Goal: Check status: Check status

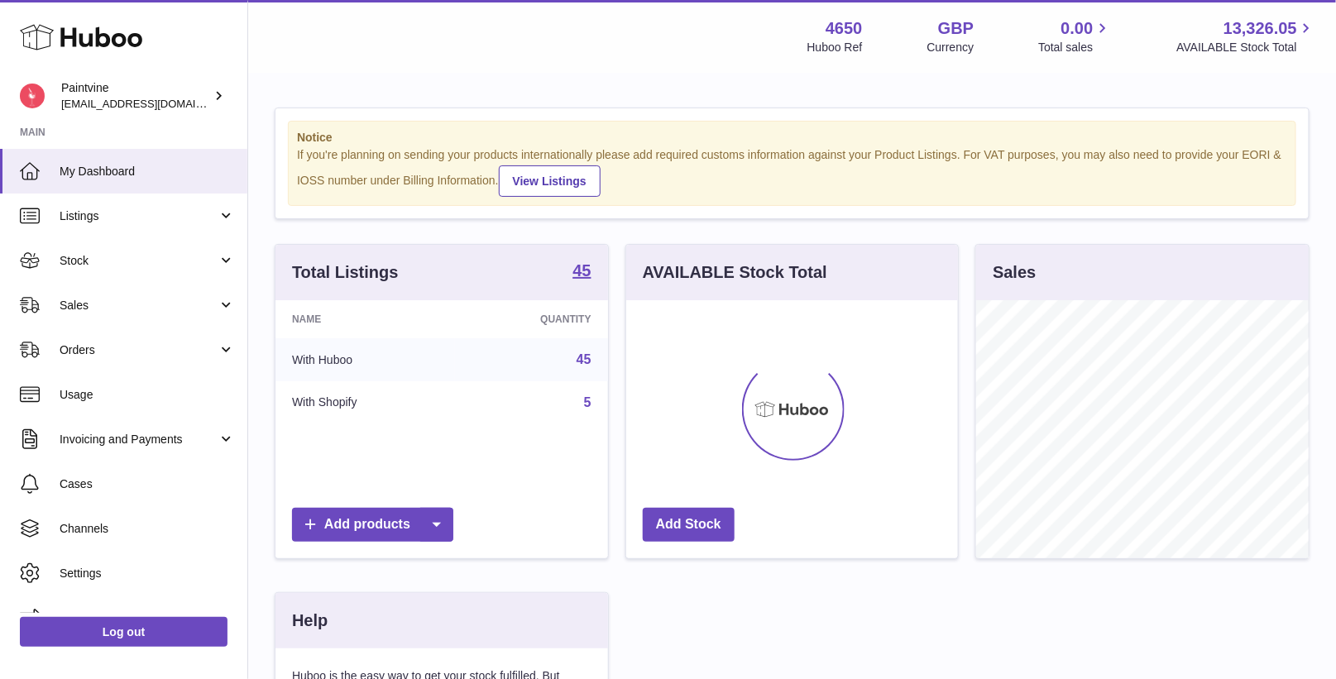
scroll to position [257, 333]
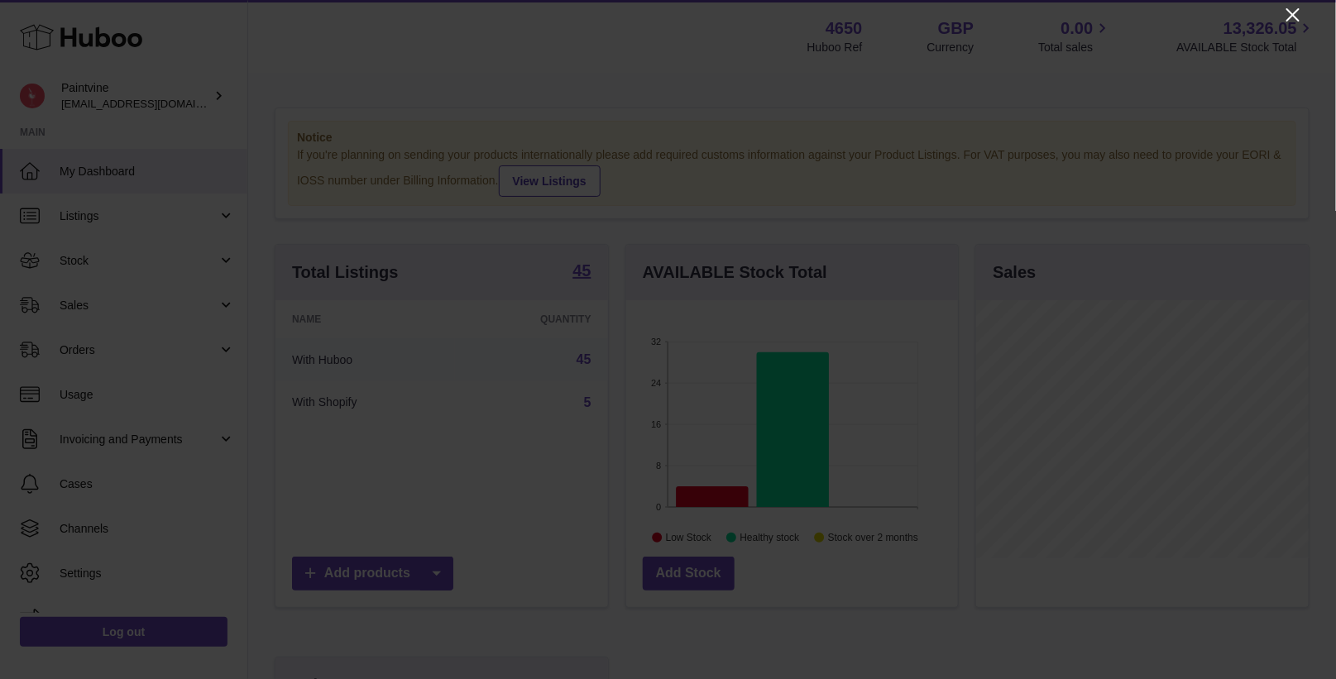
click at [1293, 12] on icon "Close" at bounding box center [1293, 15] width 20 height 20
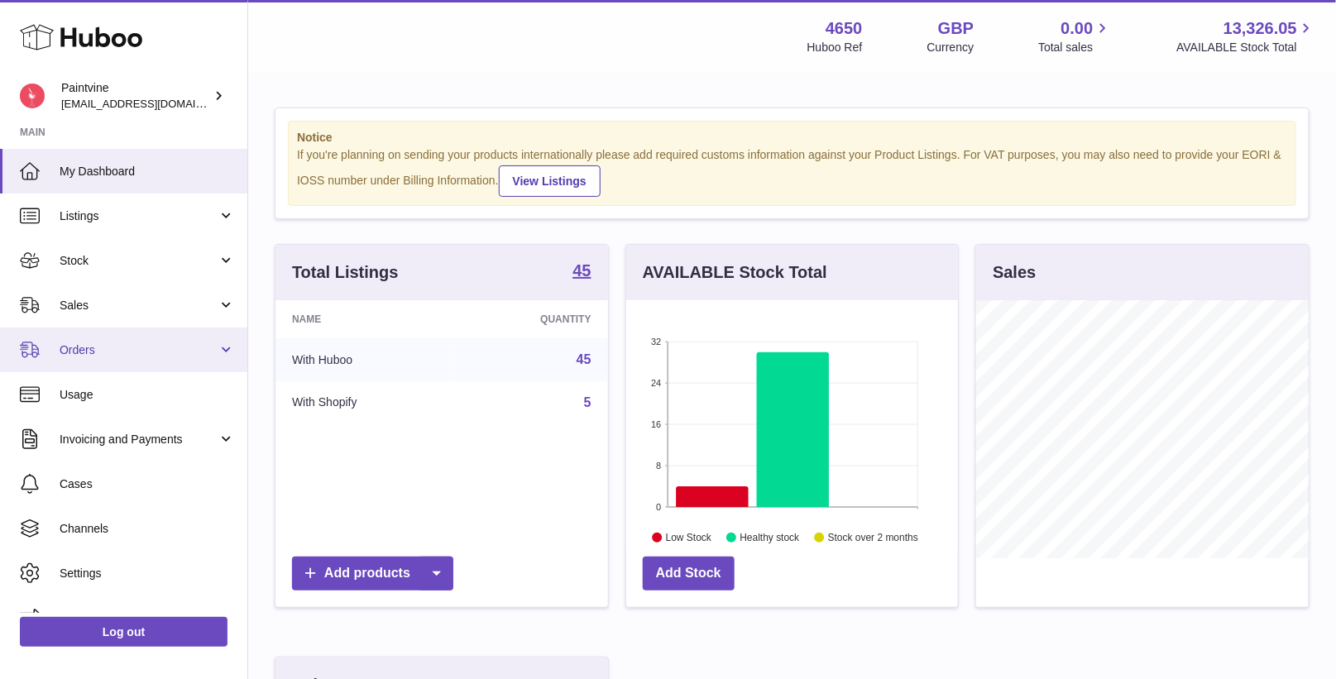
click at [103, 344] on span "Orders" at bounding box center [139, 351] width 158 height 16
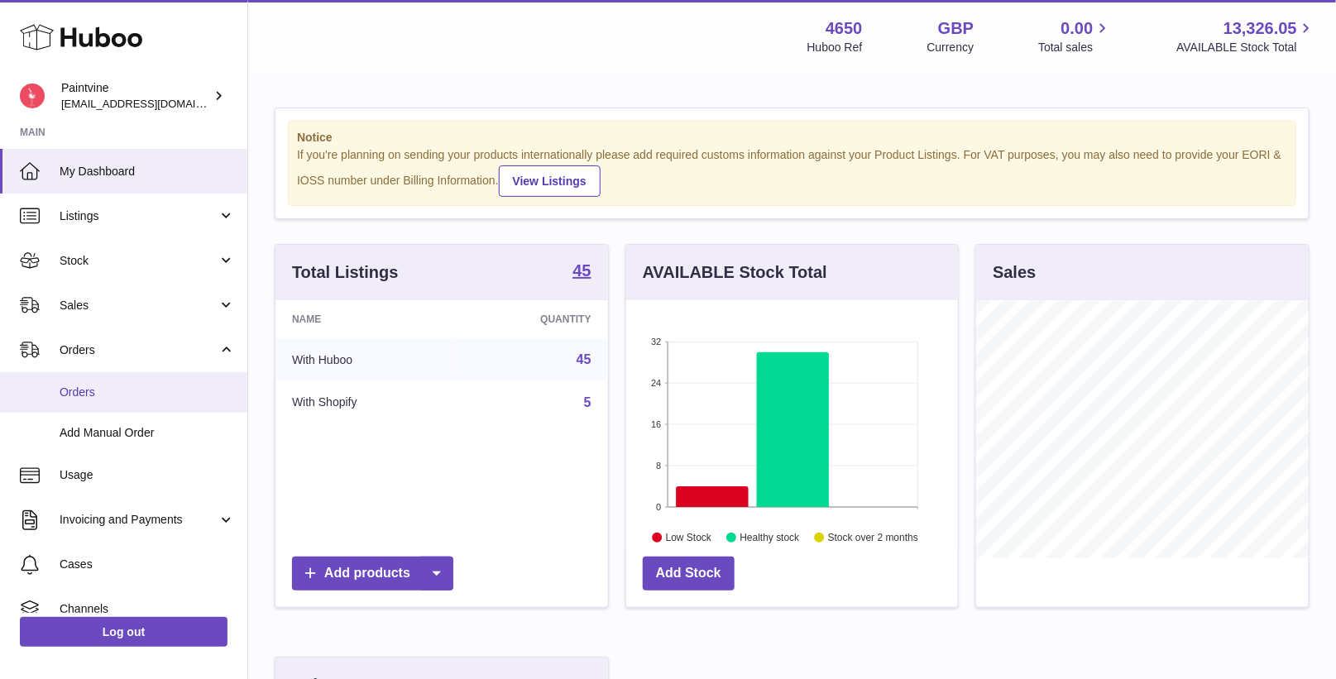
click at [111, 393] on span "Orders" at bounding box center [147, 393] width 175 height 16
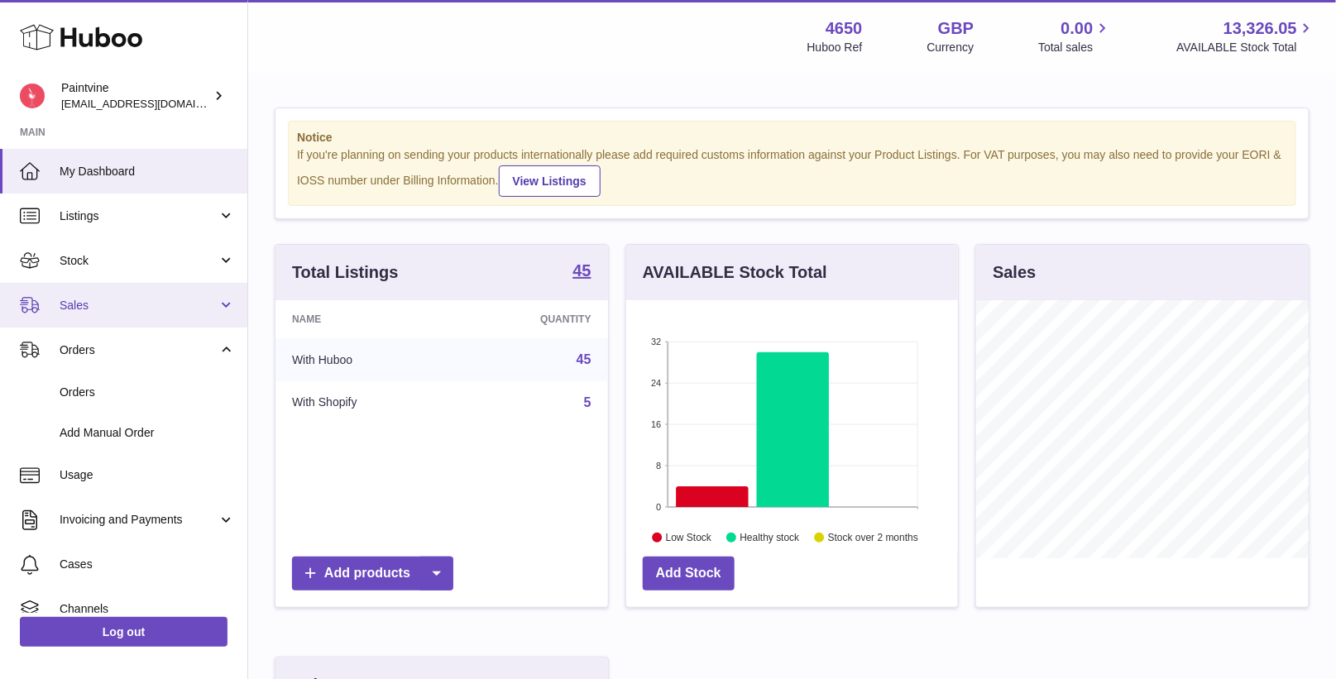
click at [142, 295] on link "Sales" at bounding box center [123, 305] width 247 height 45
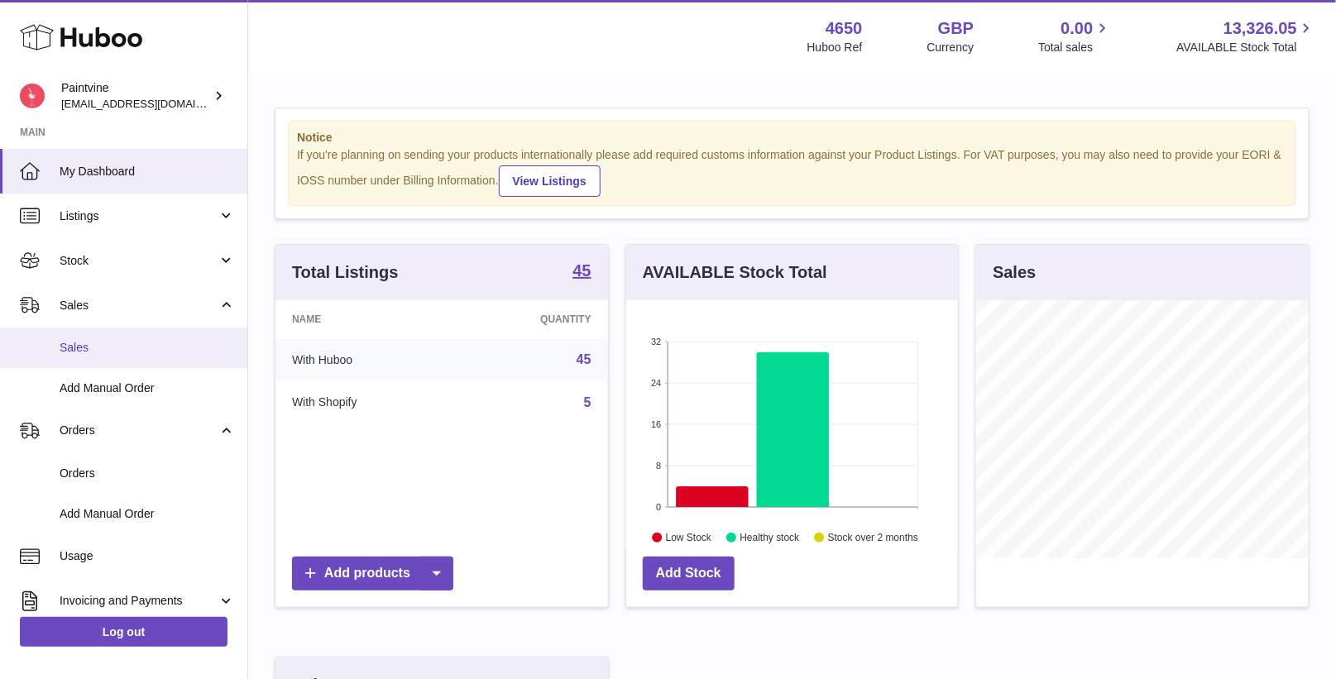
click at [145, 342] on span "Sales" at bounding box center [147, 348] width 175 height 16
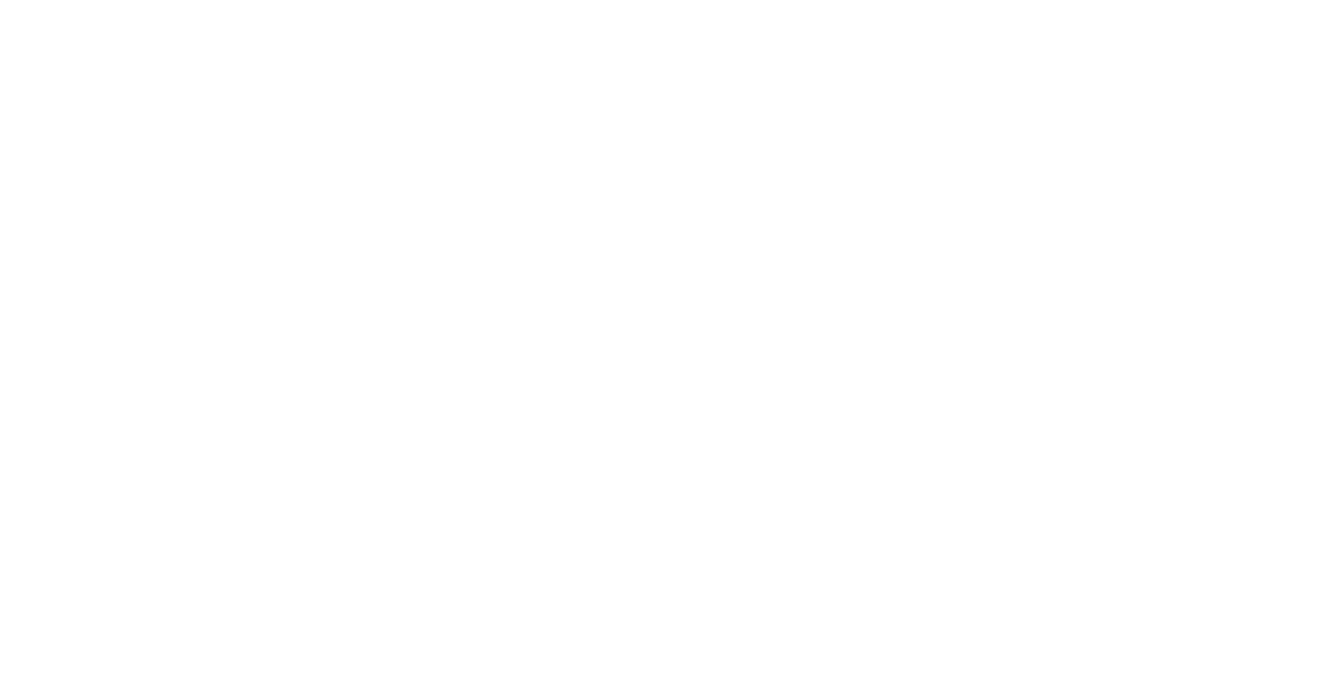
click at [127, 0] on html at bounding box center [668, 0] width 1336 height 0
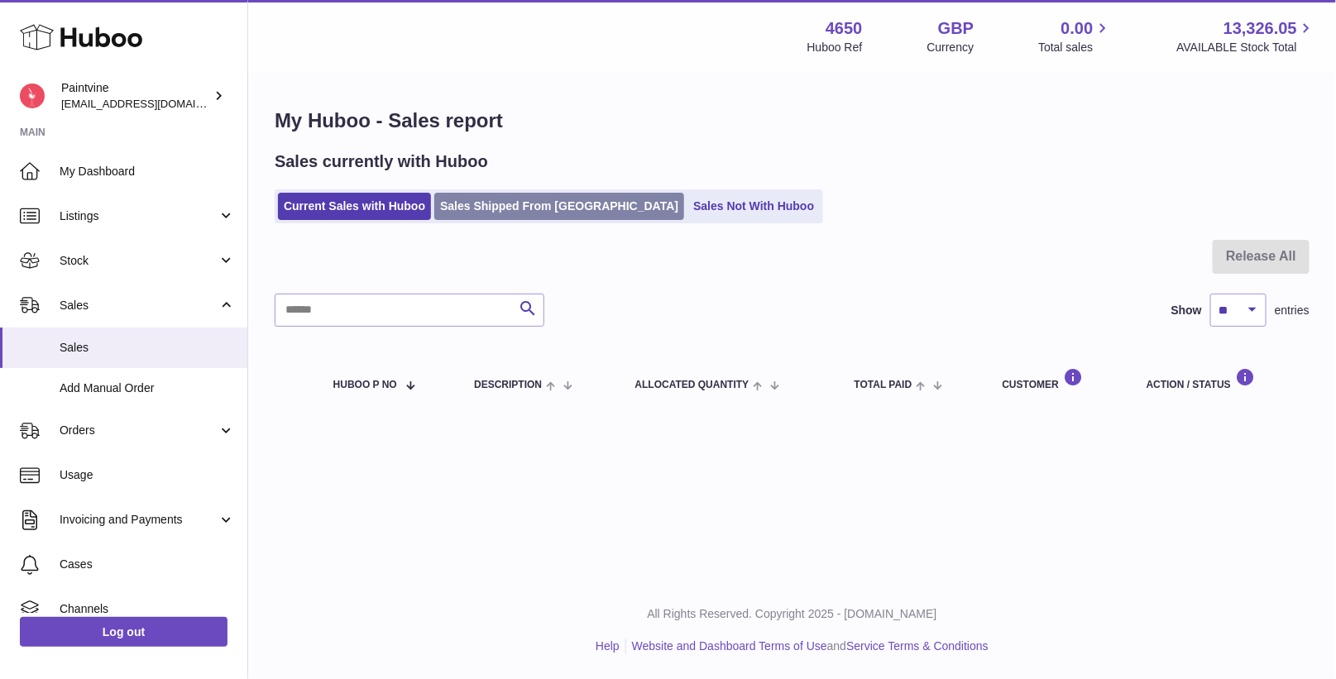
click at [518, 204] on link "Sales Shipped From [GEOGRAPHIC_DATA]" at bounding box center [559, 206] width 250 height 27
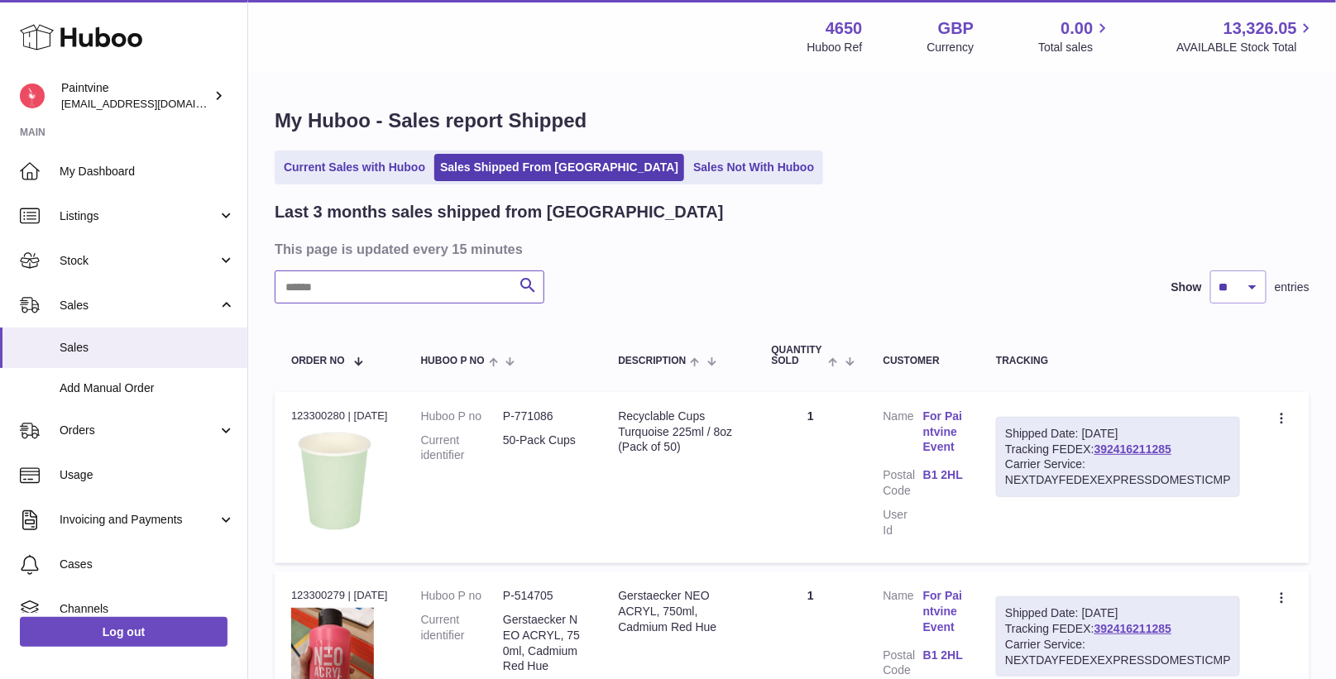
click at [434, 290] on input "text" at bounding box center [410, 287] width 270 height 33
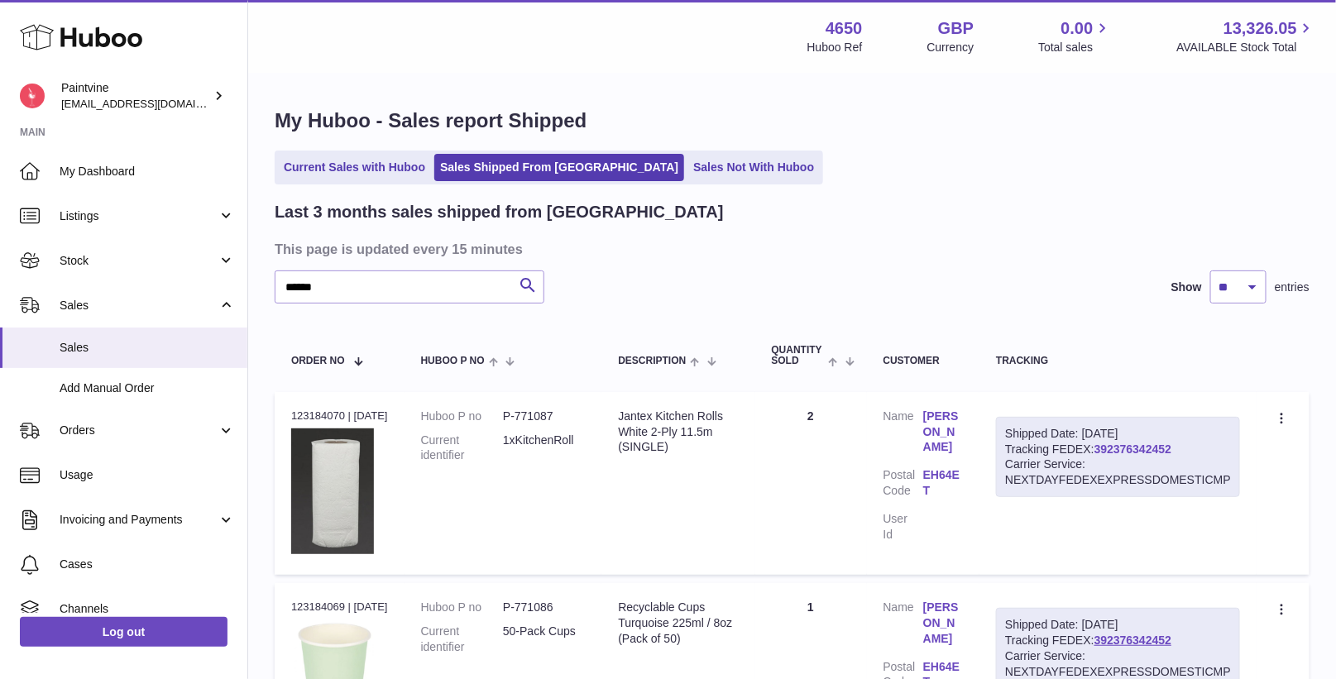
click at [1154, 448] on link "392376342452" at bounding box center [1133, 449] width 77 height 13
click at [390, 291] on input "******" at bounding box center [410, 287] width 270 height 33
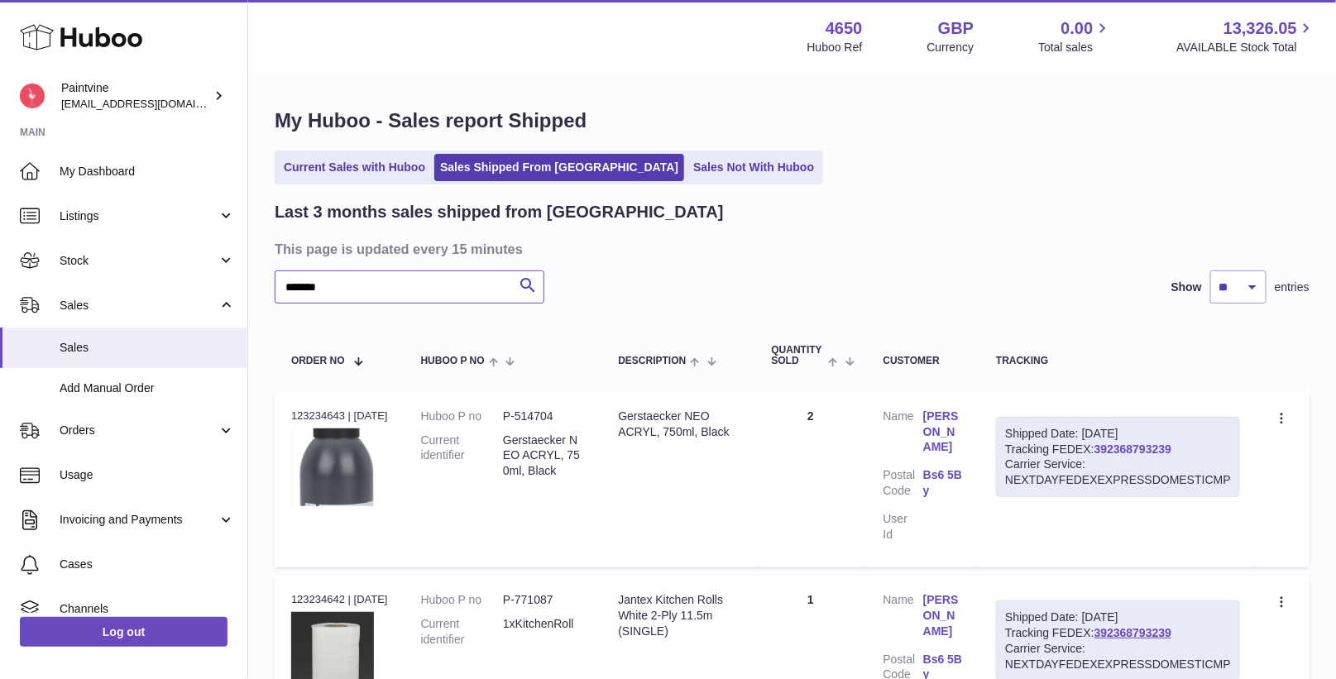
type input "*******"
click at [1120, 443] on link "392368793239" at bounding box center [1133, 449] width 77 height 13
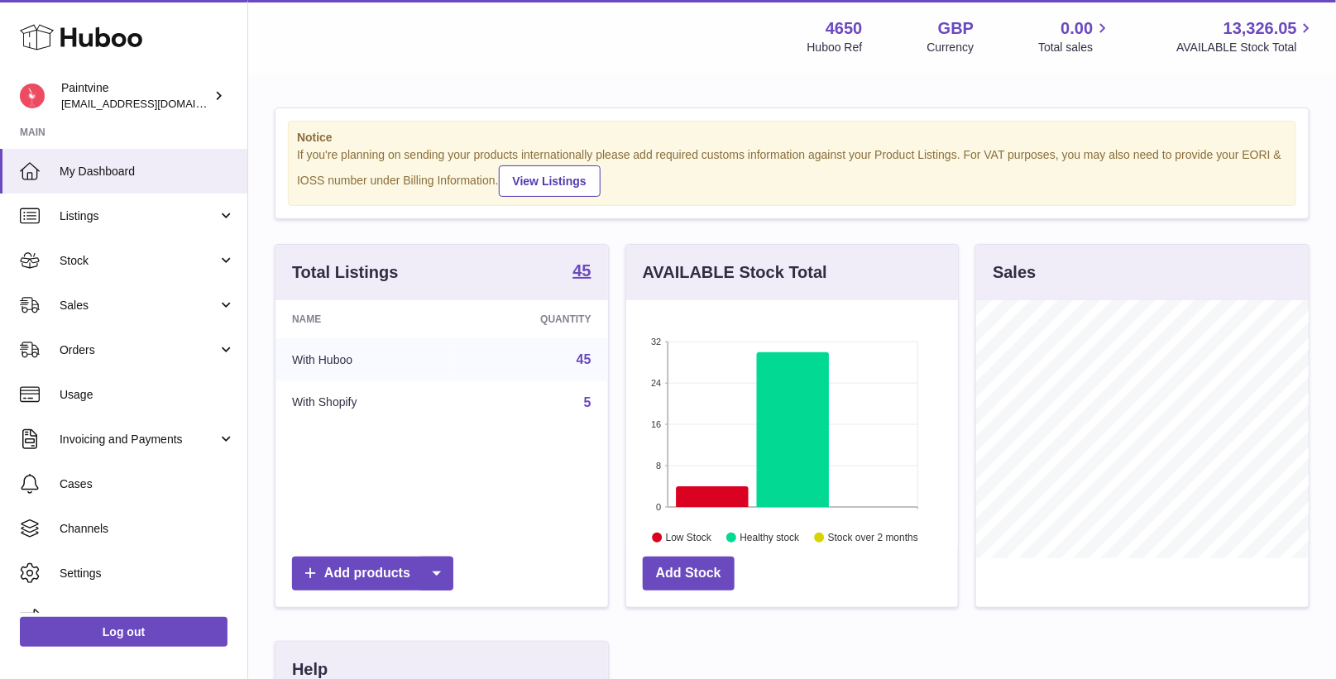
scroll to position [257, 333]
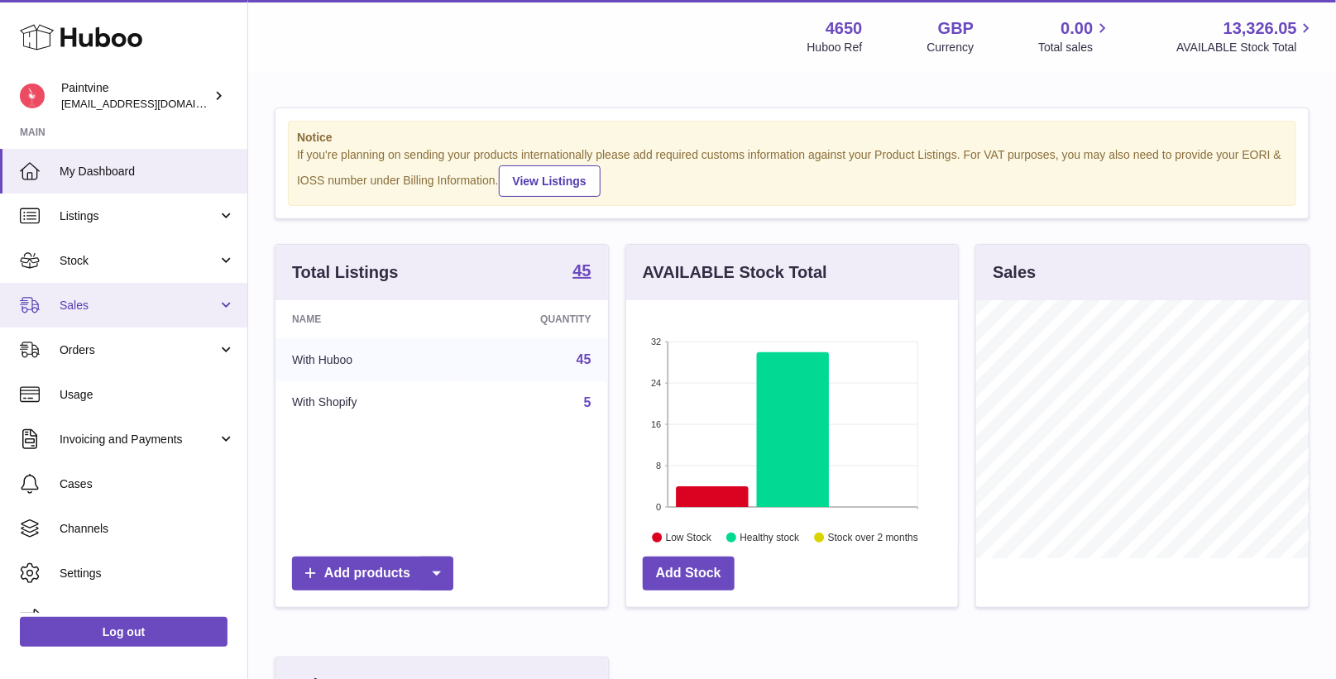
click at [48, 304] on link "Sales" at bounding box center [123, 305] width 247 height 45
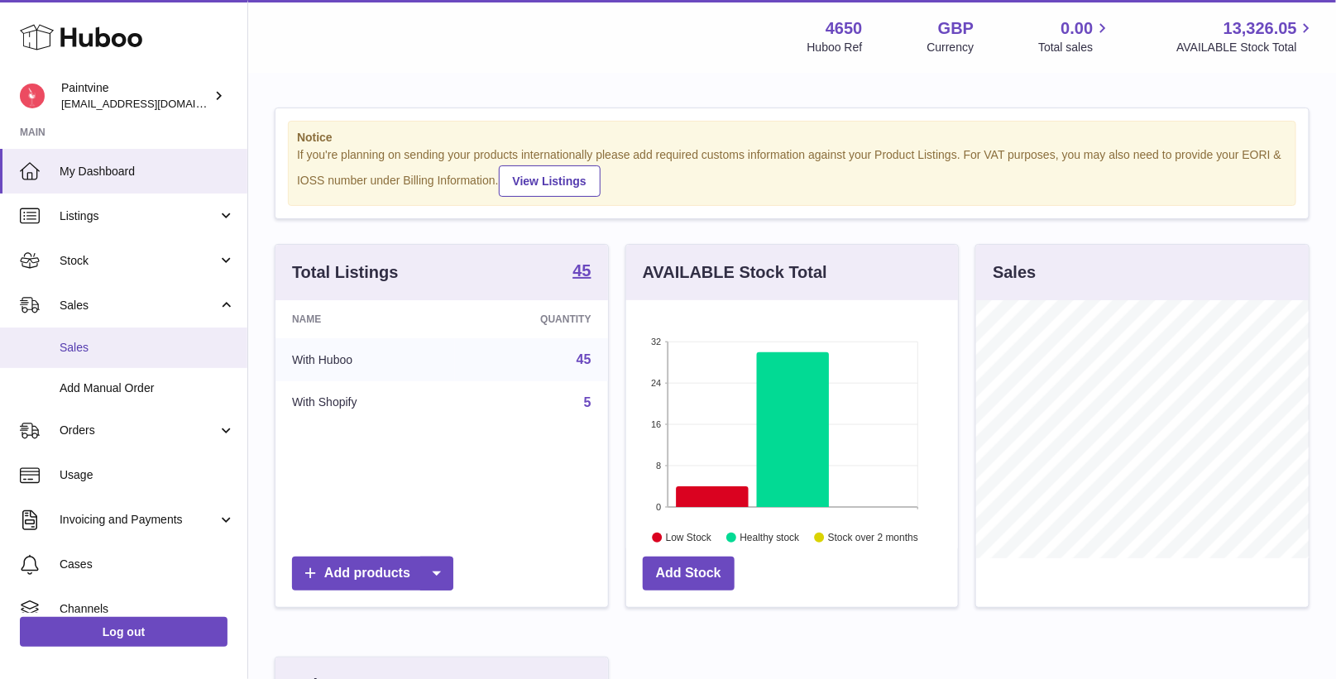
click at [71, 363] on link "Sales" at bounding box center [123, 348] width 247 height 41
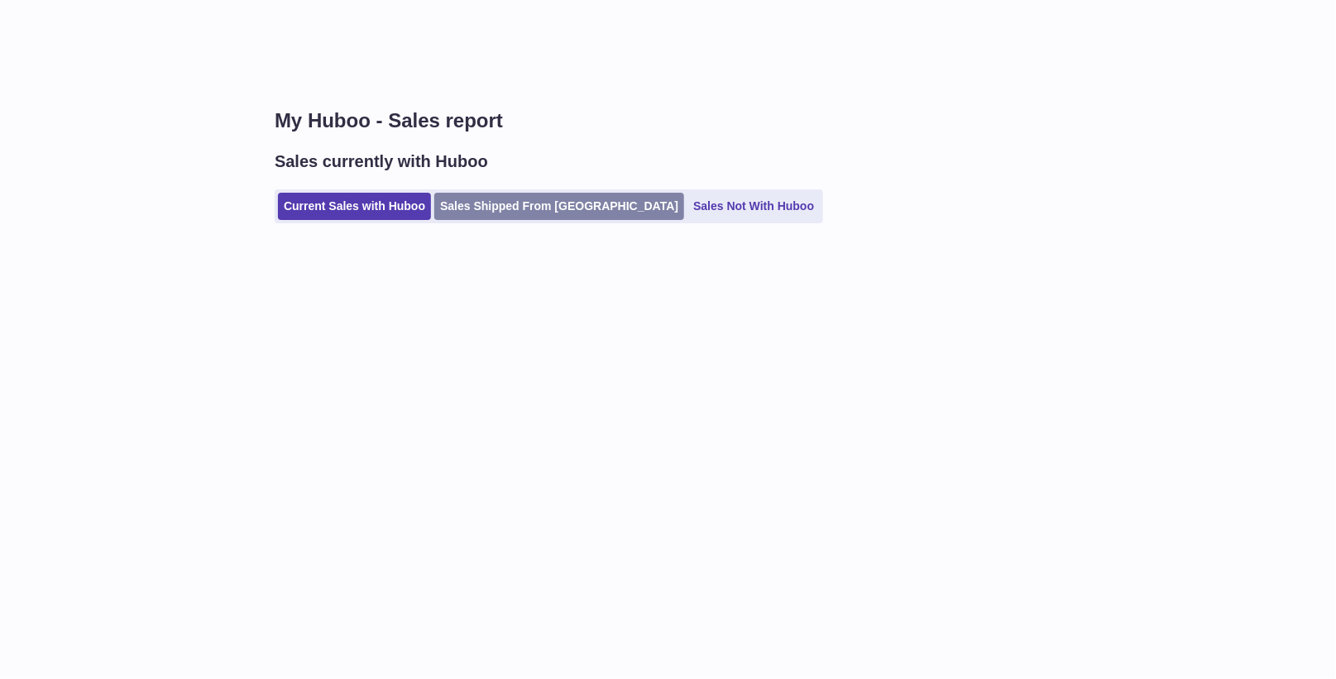
click at [491, 216] on link "Sales Shipped From [GEOGRAPHIC_DATA]" at bounding box center [559, 206] width 250 height 27
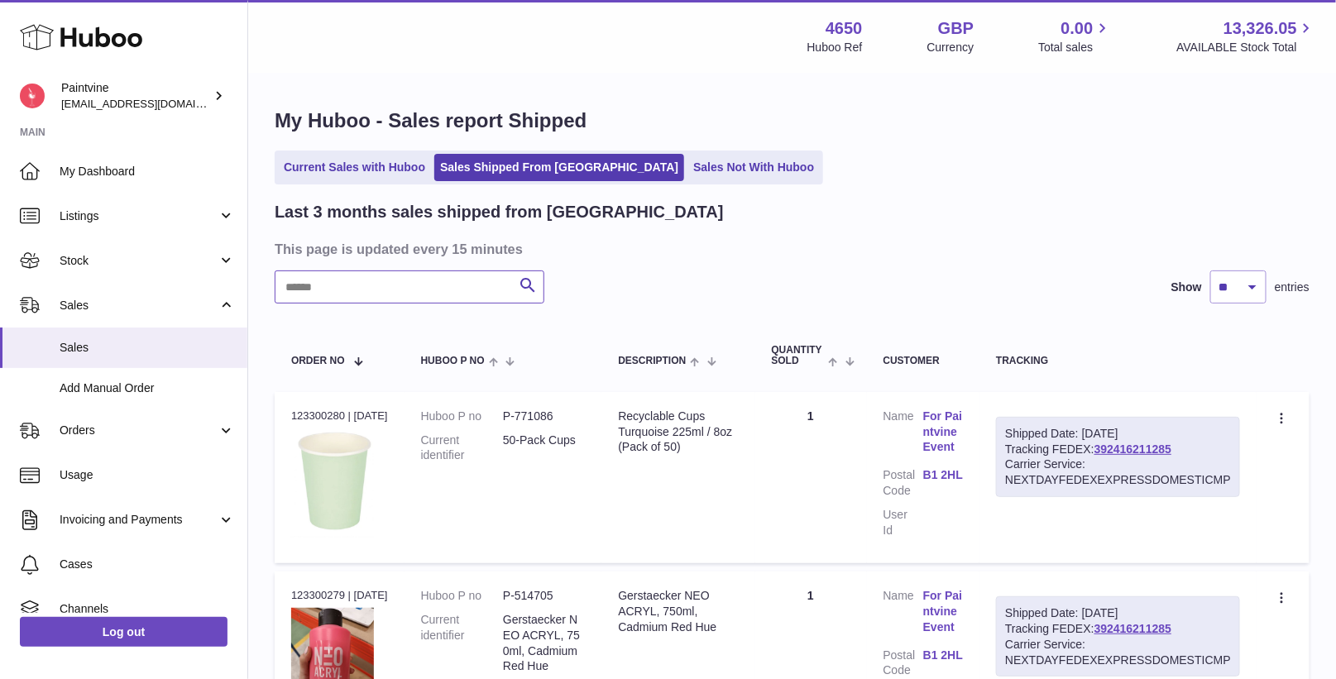
click at [426, 298] on input "text" at bounding box center [410, 287] width 270 height 33
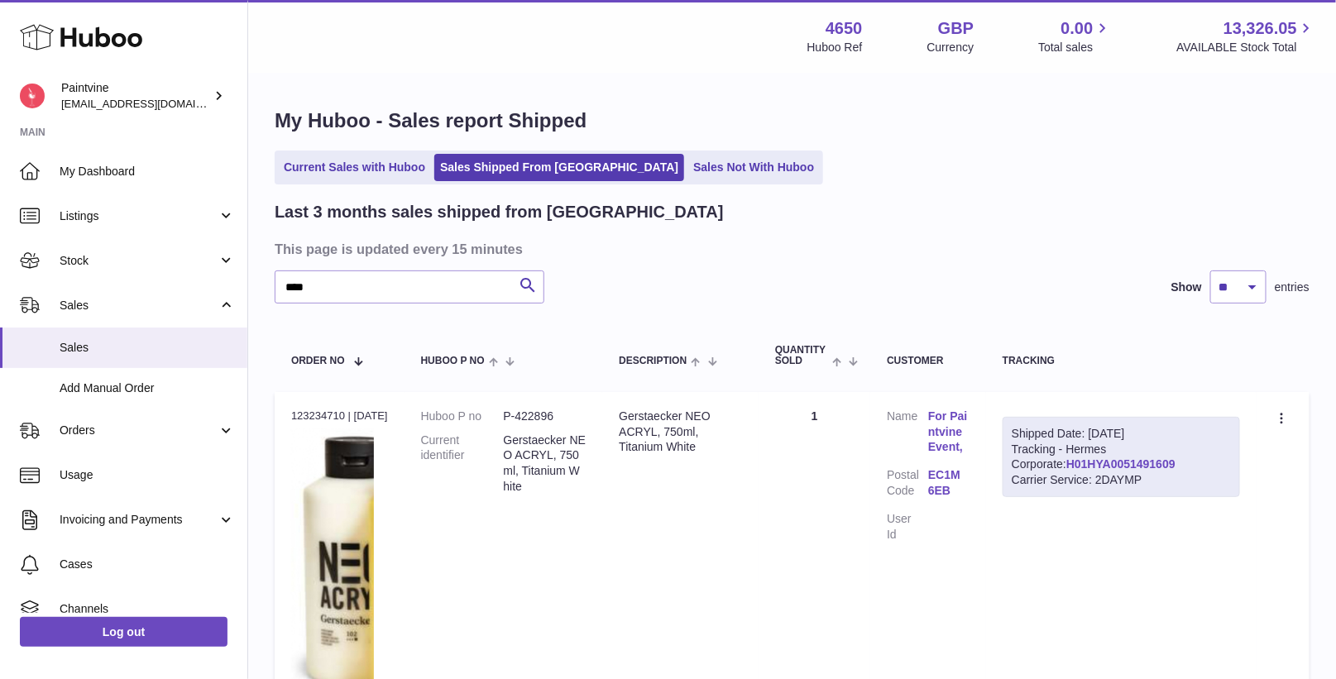
click at [1066, 467] on link "H01HYA0051491609" at bounding box center [1120, 464] width 109 height 13
click at [397, 291] on input "****" at bounding box center [410, 287] width 270 height 33
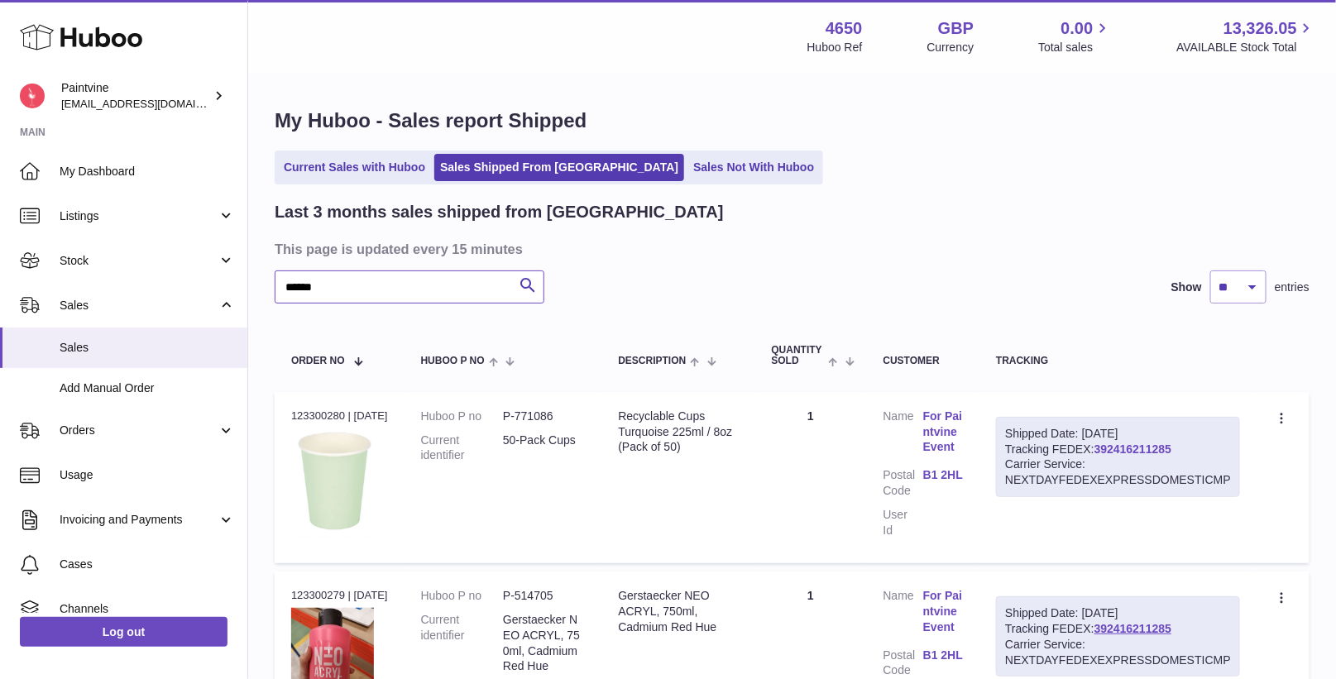
type input "******"
click at [1139, 450] on link "392416211285" at bounding box center [1133, 449] width 77 height 13
